Goal: Task Accomplishment & Management: Use online tool/utility

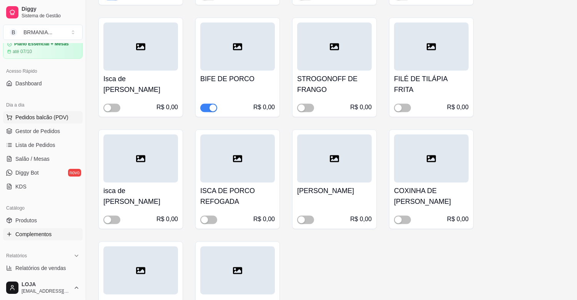
scroll to position [21, 0]
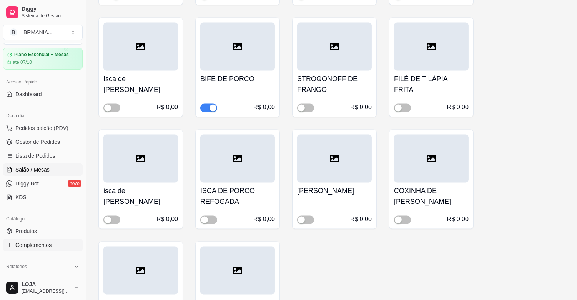
click at [41, 172] on span "Salão / Mesas" at bounding box center [32, 170] width 34 height 8
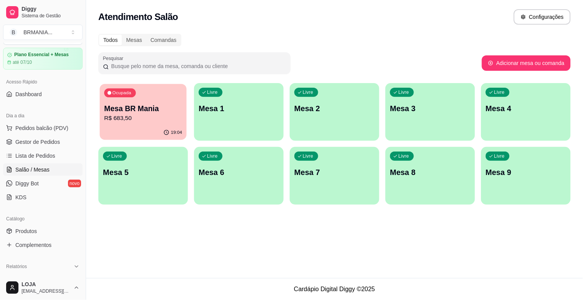
click at [106, 126] on div "19:04" at bounding box center [143, 132] width 87 height 15
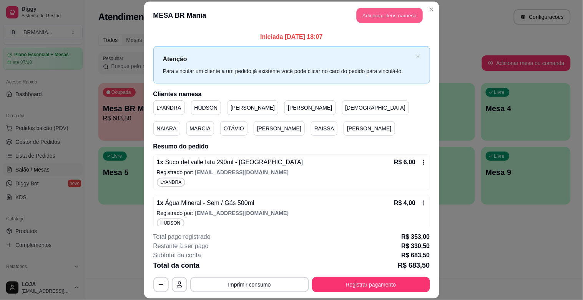
click at [403, 13] on button "Adicionar itens na mesa" at bounding box center [390, 15] width 66 height 15
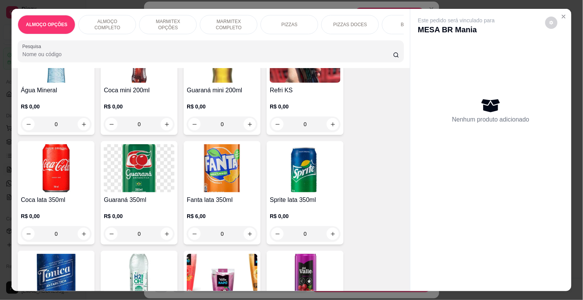
scroll to position [860, 0]
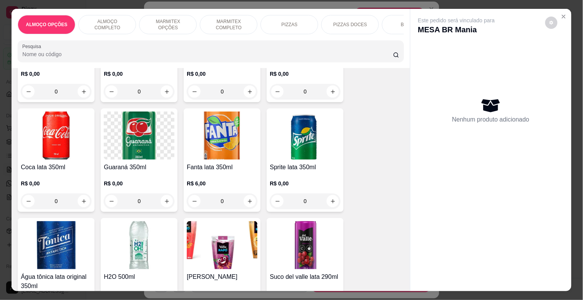
click at [243, 238] on img at bounding box center [222, 245] width 71 height 48
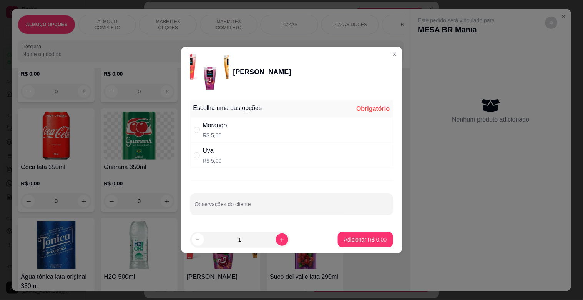
click at [281, 124] on div "Morango R$ 5,00" at bounding box center [291, 129] width 203 height 25
radio input "true"
click at [362, 239] on p "Adicionar R$ 5,00" at bounding box center [365, 240] width 43 height 8
type input "1"
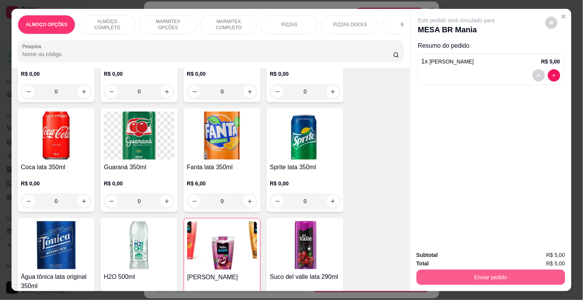
click at [500, 275] on button "Enviar pedido" at bounding box center [491, 277] width 149 height 15
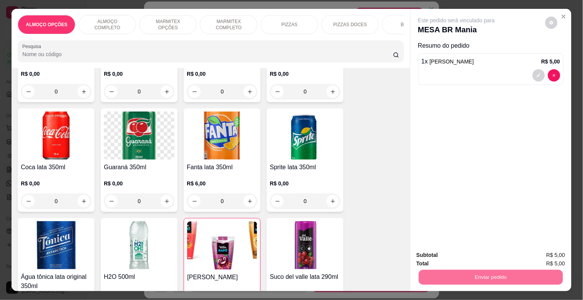
click at [545, 256] on button "Sim, quero registrar" at bounding box center [538, 255] width 55 height 14
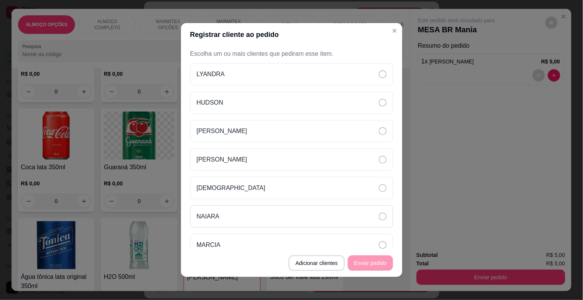
click at [236, 211] on div "NAIARA" at bounding box center [291, 216] width 203 height 22
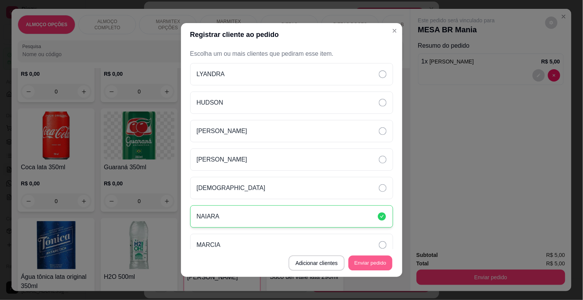
click at [370, 266] on button "Enviar pedido" at bounding box center [371, 263] width 44 height 15
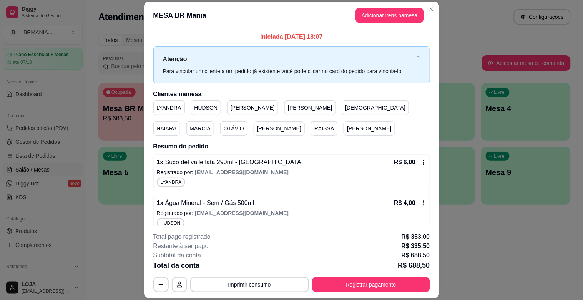
click at [315, 129] on p "RAISSA" at bounding box center [325, 129] width 20 height 8
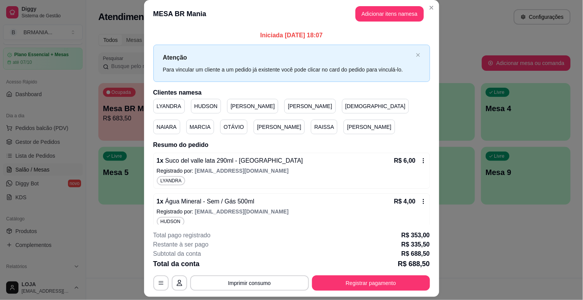
scroll to position [0, 0]
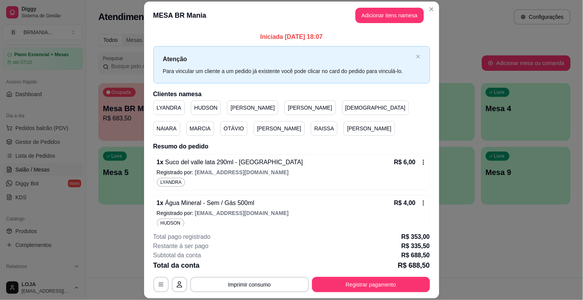
click at [311, 126] on div "RAISSA" at bounding box center [324, 128] width 27 height 15
click at [311, 124] on div "RAISSA" at bounding box center [324, 128] width 27 height 15
click at [432, 8] on div "Atendimento Salão Configurações" at bounding box center [334, 14] width 497 height 29
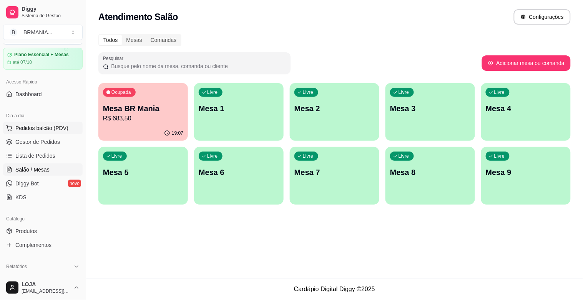
click at [55, 128] on span "Pedidos balcão (PDV)" at bounding box center [41, 128] width 53 height 8
